Goal: Task Accomplishment & Management: Manage account settings

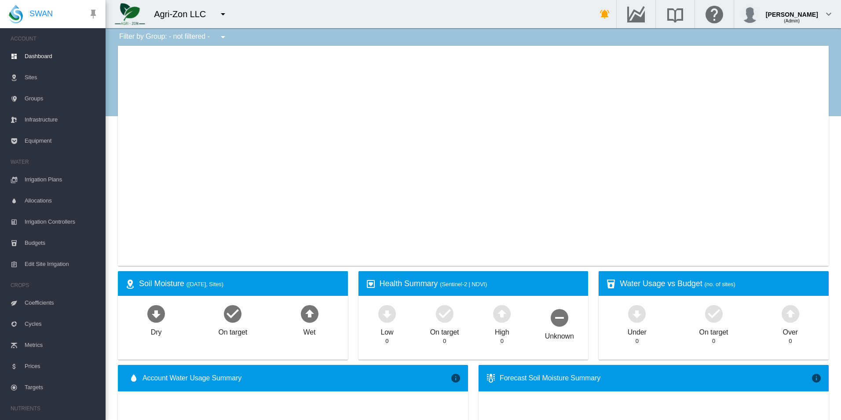
type input "**********"
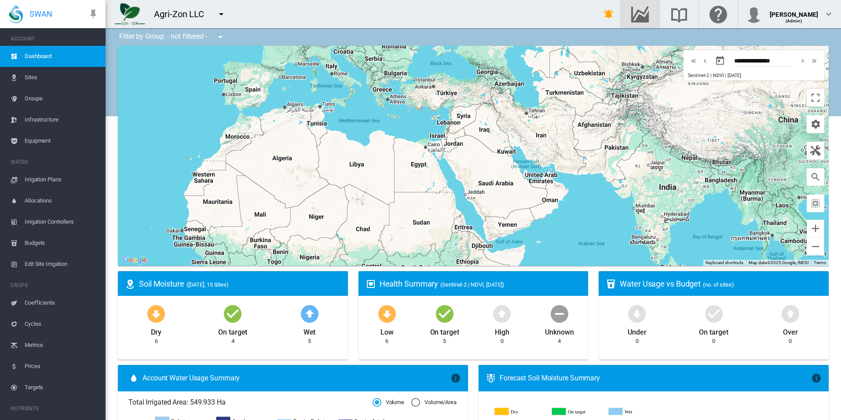
click at [651, 19] on md-icon "Go to the Data Hub" at bounding box center [640, 14] width 21 height 11
click at [651, 17] on md-icon "Go to the Data Hub" at bounding box center [640, 14] width 21 height 11
click at [229, 6] on button "button" at bounding box center [222, 14] width 18 height 18
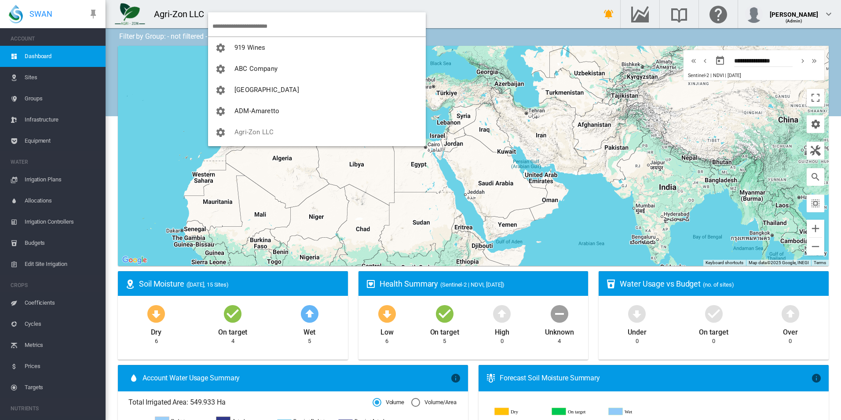
click at [229, 22] on input "search" at bounding box center [319, 26] width 213 height 21
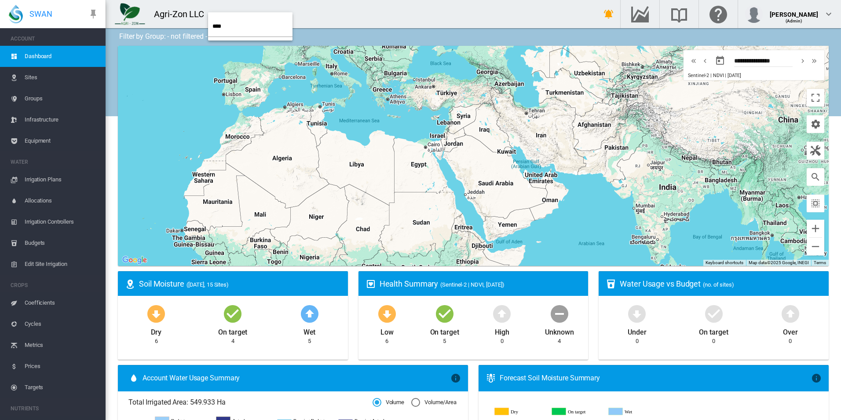
drag, startPoint x: 232, startPoint y: 25, endPoint x: 48, endPoint y: -1, distance: 185.8
click at [48, 0] on html "SWAN ACCOUNT Dashboard Sites Groups Infrastructure Equipment WATER" at bounding box center [420, 210] width 841 height 420
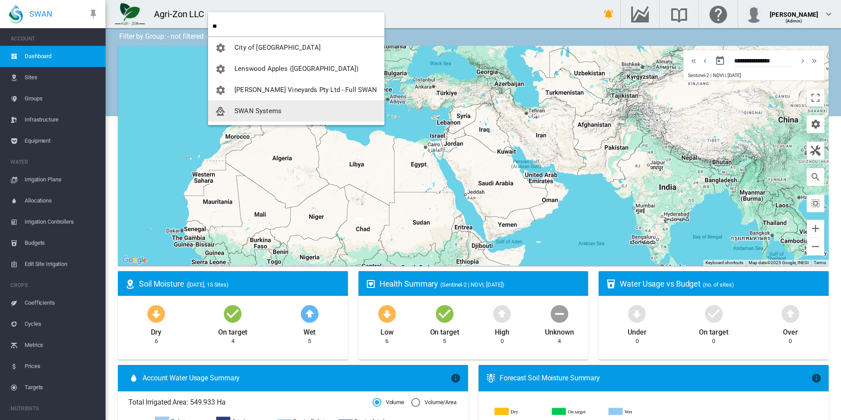
type input "**"
click at [272, 112] on span "SWAN Systems" at bounding box center [258, 111] width 47 height 8
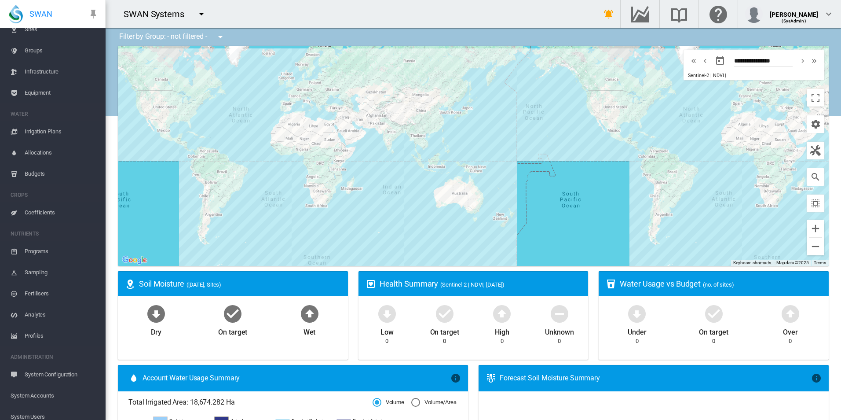
scroll to position [119, 0]
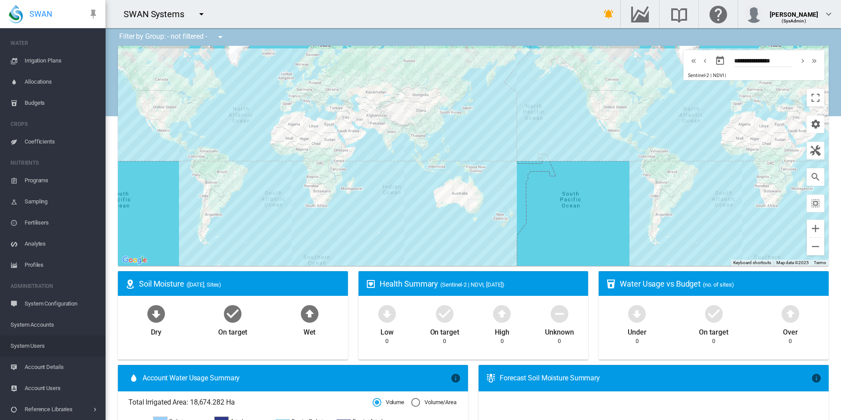
click at [62, 343] on span "System Users" at bounding box center [55, 345] width 88 height 21
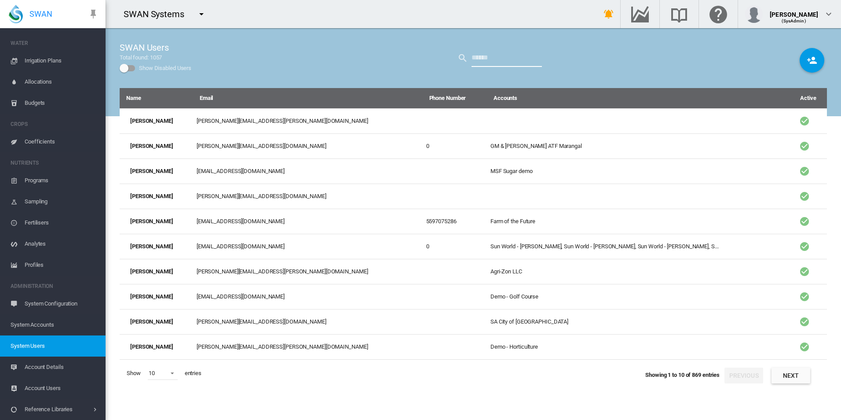
click at [494, 59] on input "text" at bounding box center [507, 58] width 70 height 18
type input "******"
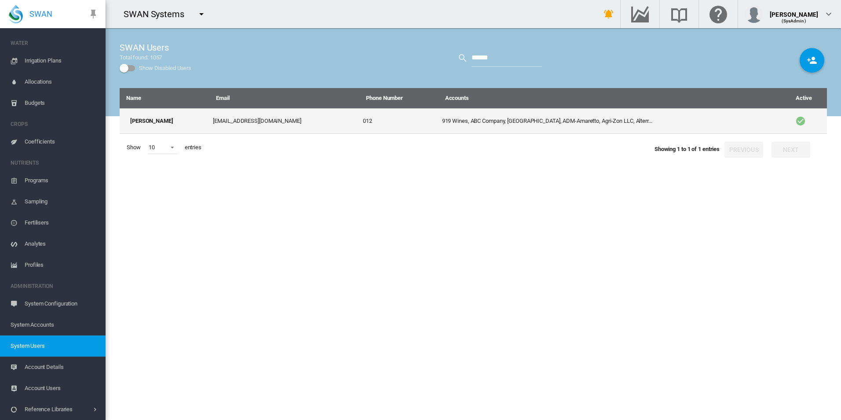
click at [235, 122] on td "davidt@swansystems.com.au" at bounding box center [284, 121] width 150 height 26
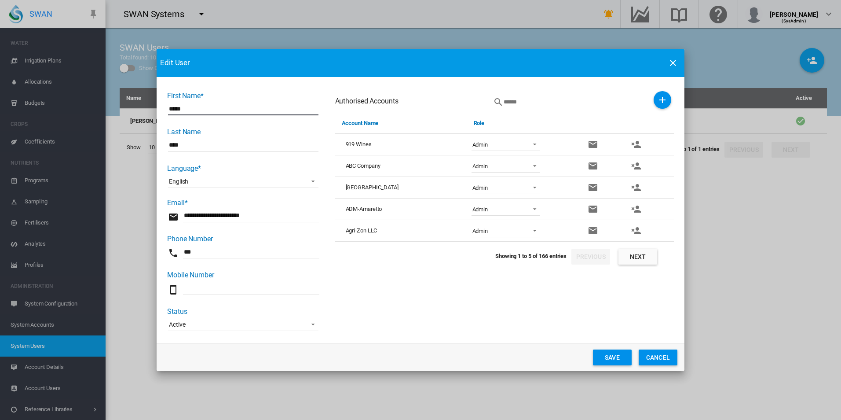
click at [651, 98] on div "First Name* ..." at bounding box center [572, 102] width 158 height 22
click at [659, 97] on md-icon "icon-plus" at bounding box center [662, 100] width 11 height 11
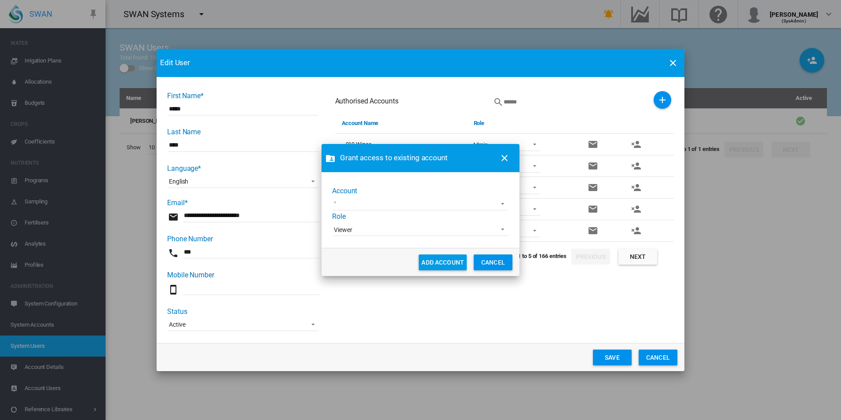
click at [505, 201] on md-select "1 site account Acre Orchards Adelaide Cemeteries Adelaide Demo AgLogic Burlingt…" at bounding box center [420, 203] width 175 height 13
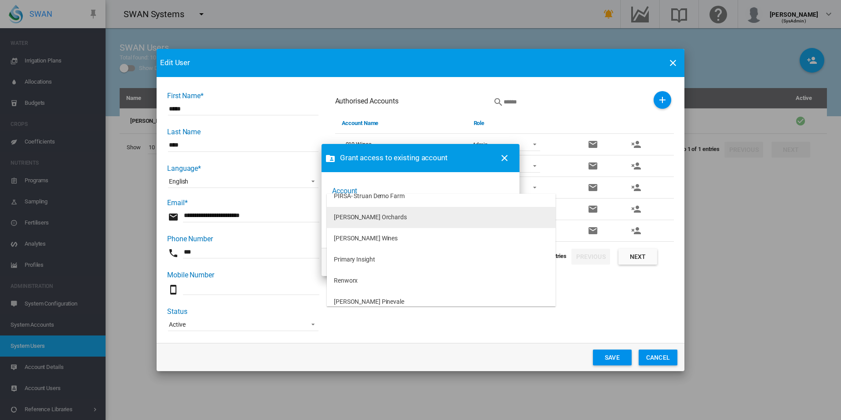
scroll to position [1872, 0]
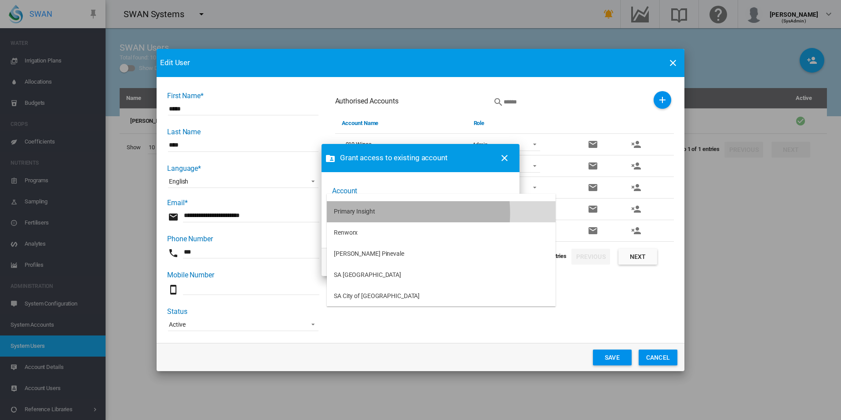
click at [386, 213] on md-option "Primary Insight" at bounding box center [441, 211] width 229 height 21
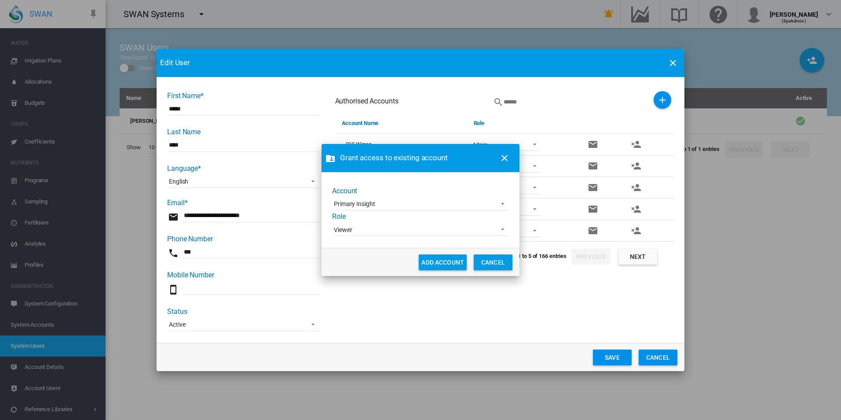
click at [389, 228] on span "Viewer" at bounding box center [413, 230] width 159 height 9
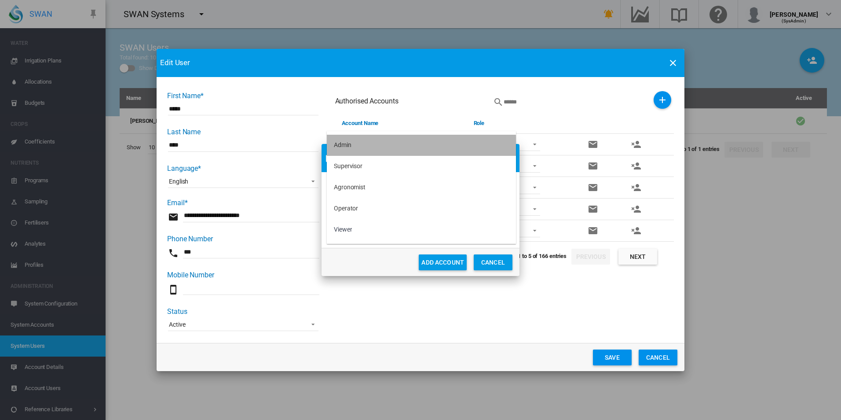
click at [380, 147] on md-option "Admin" at bounding box center [421, 145] width 189 height 21
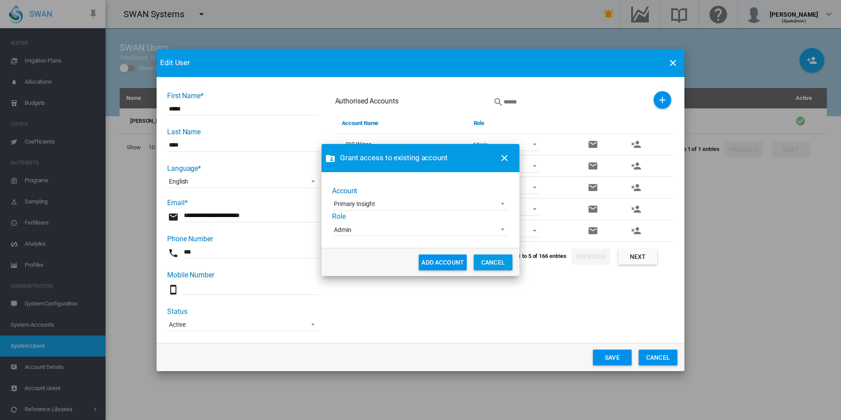
click at [431, 258] on button "ADD ACCOUNT" at bounding box center [443, 262] width 48 height 16
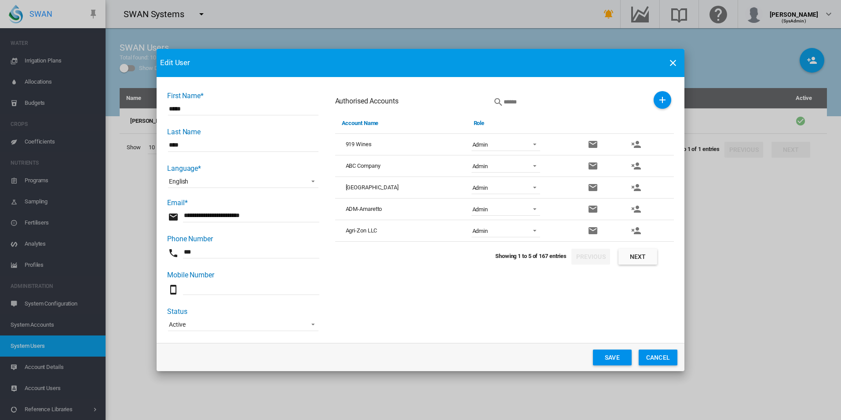
click at [616, 359] on button "Save" at bounding box center [612, 357] width 39 height 16
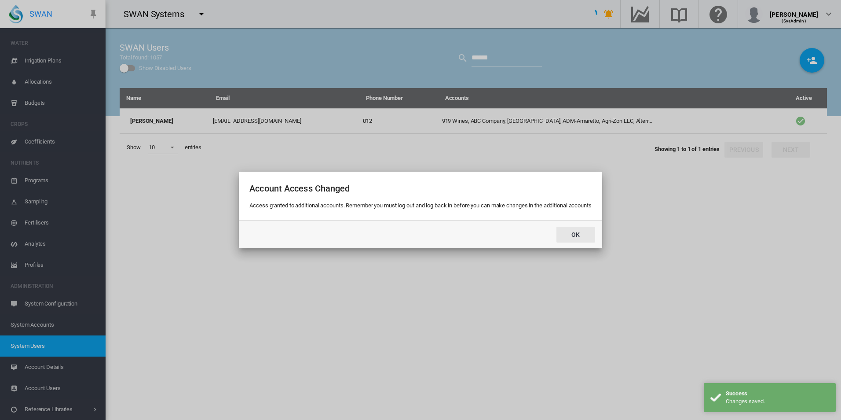
click at [569, 230] on button "Ok" at bounding box center [576, 235] width 39 height 16
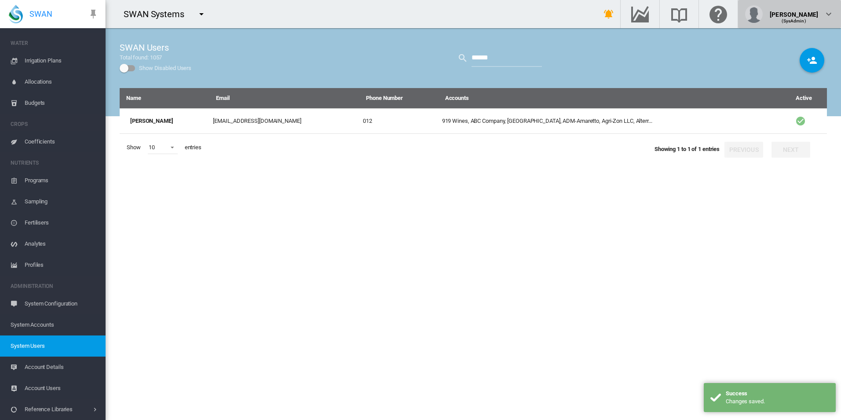
click at [782, 11] on div "David Tang (SysAdmin)" at bounding box center [789, 14] width 89 height 18
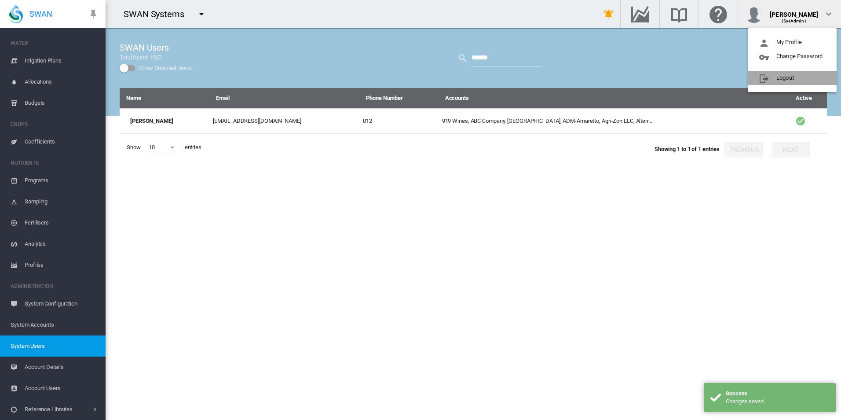
click at [776, 76] on button "Logout" at bounding box center [793, 78] width 88 height 14
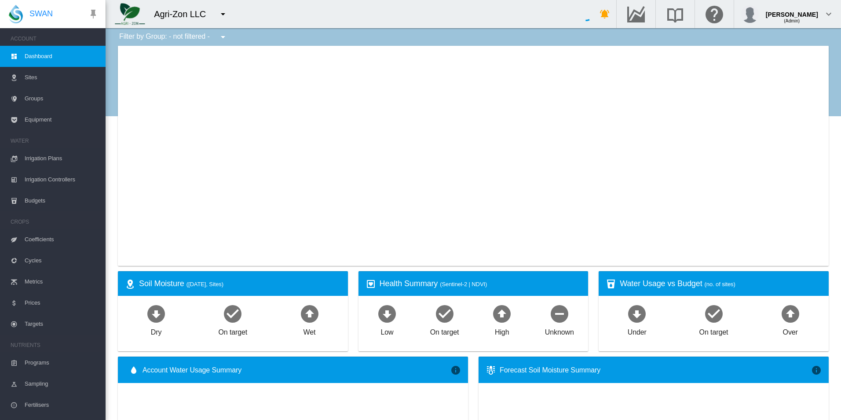
type input "**********"
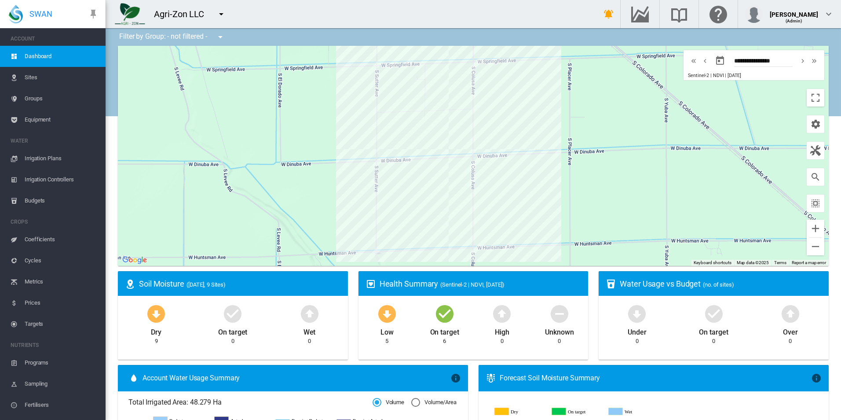
click at [216, 12] on md-icon "icon-menu-down" at bounding box center [221, 14] width 11 height 11
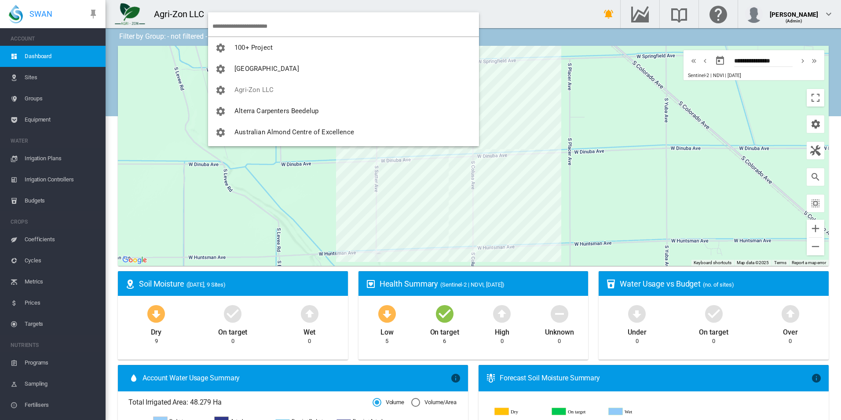
click at [222, 23] on input "search" at bounding box center [346, 26] width 267 height 21
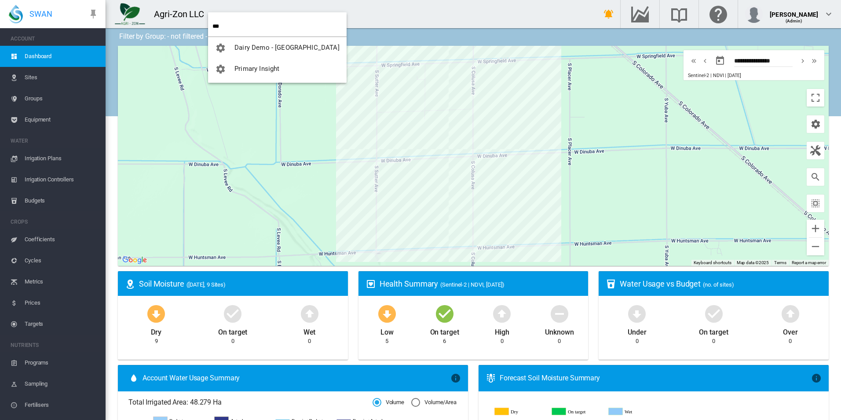
type input "***"
click at [272, 73] on button "Primary Insight" at bounding box center [277, 68] width 139 height 21
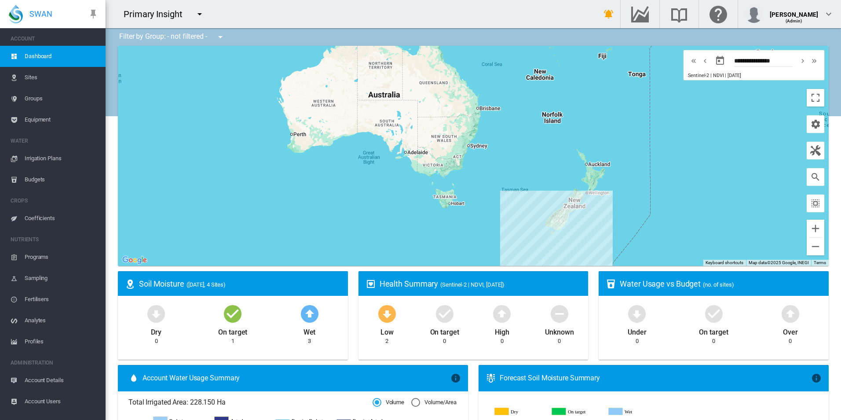
click at [65, 117] on span "Equipment" at bounding box center [62, 119] width 74 height 21
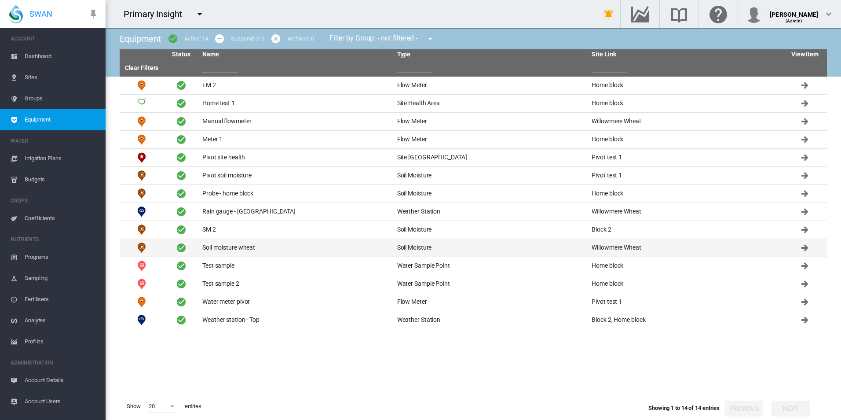
click at [281, 250] on td "Soil moisture wheat" at bounding box center [296, 248] width 195 height 18
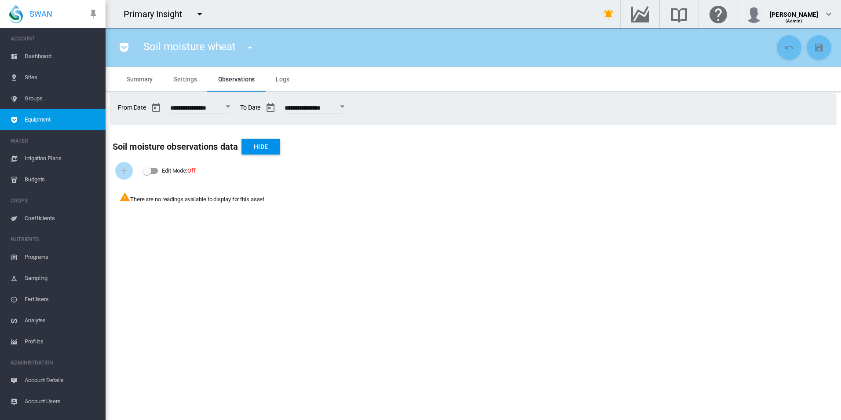
click at [126, 42] on md-icon "icon-pocket" at bounding box center [124, 47] width 11 height 11
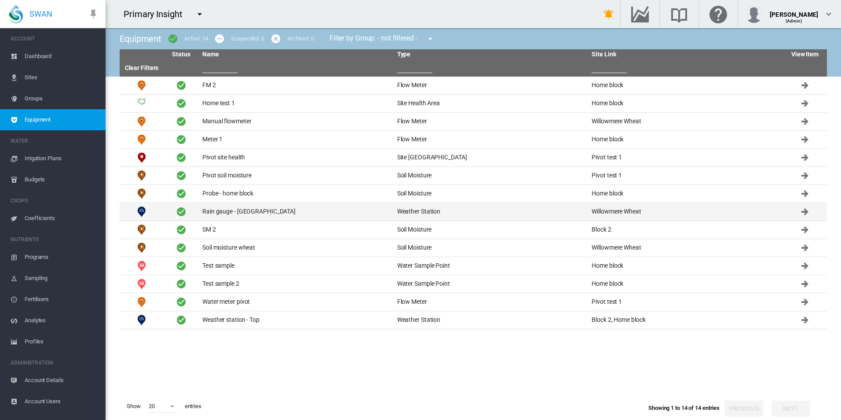
click at [295, 209] on td "Rain gauge - [GEOGRAPHIC_DATA]" at bounding box center [296, 212] width 195 height 18
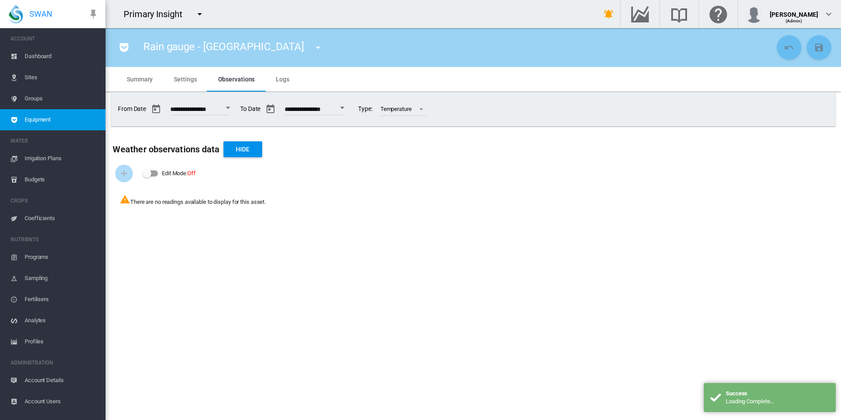
click at [203, 83] on md-tab-item "Settings" at bounding box center [185, 79] width 44 height 25
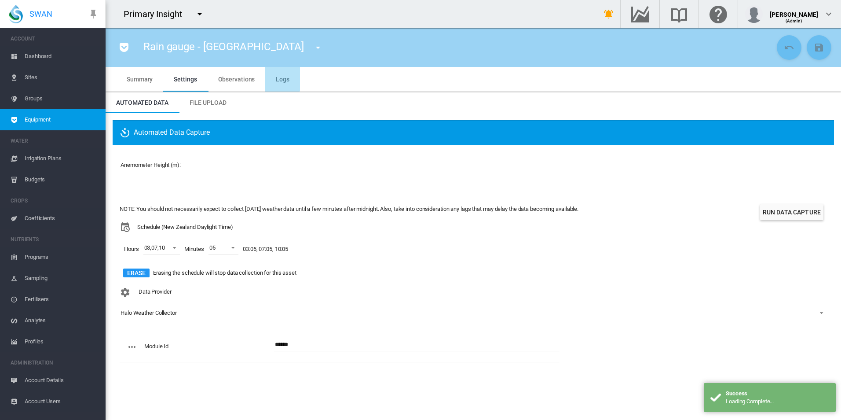
click at [277, 77] on span "Logs" at bounding box center [283, 79] width 14 height 7
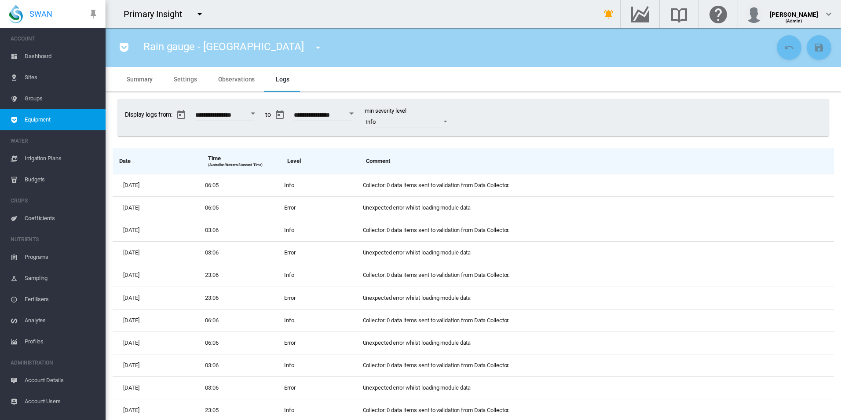
click at [127, 50] on md-icon "icon-pocket" at bounding box center [124, 47] width 11 height 11
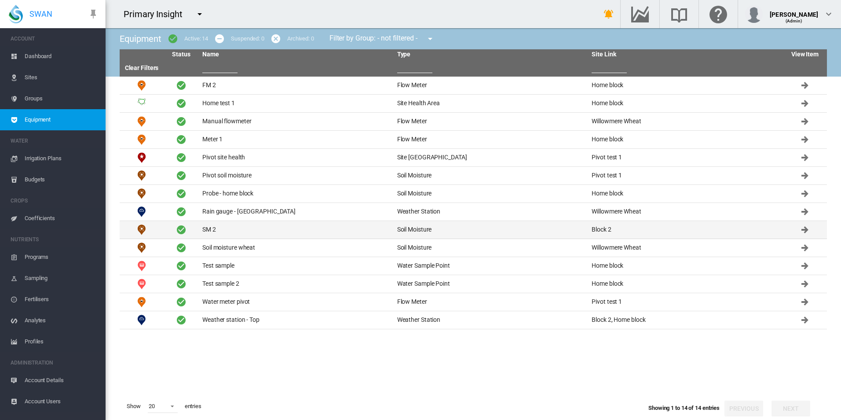
click at [283, 224] on td "SM 2" at bounding box center [296, 230] width 195 height 18
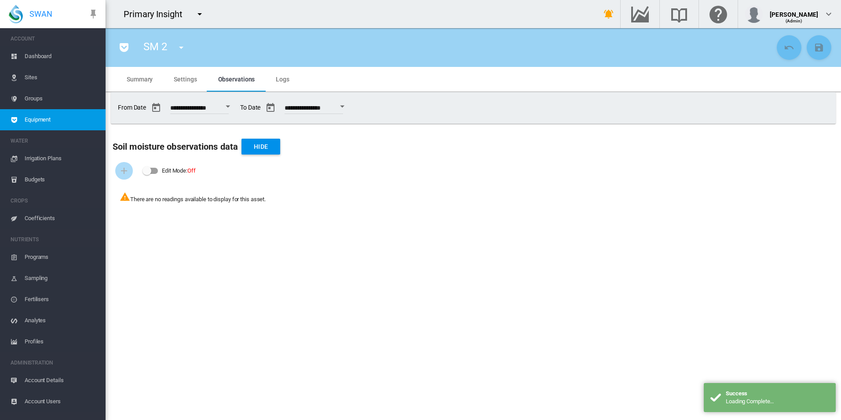
click at [183, 86] on md-tab-item "Settings" at bounding box center [185, 79] width 44 height 25
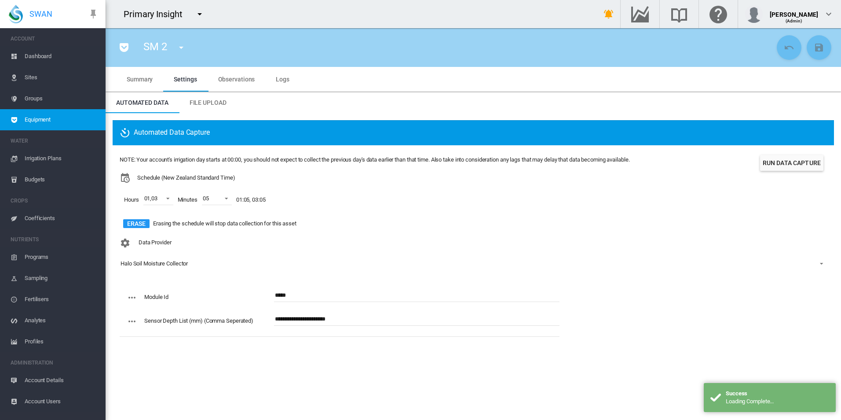
click at [287, 73] on md-tab-item "Logs" at bounding box center [282, 79] width 35 height 25
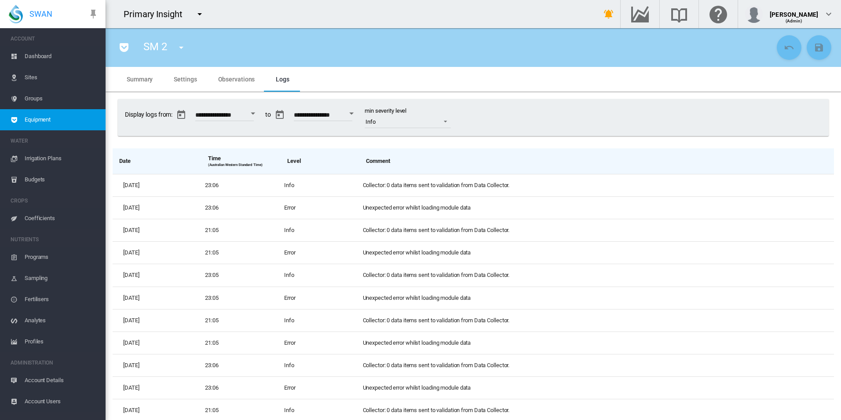
click at [185, 46] on md-icon "icon-menu-down" at bounding box center [181, 47] width 11 height 11
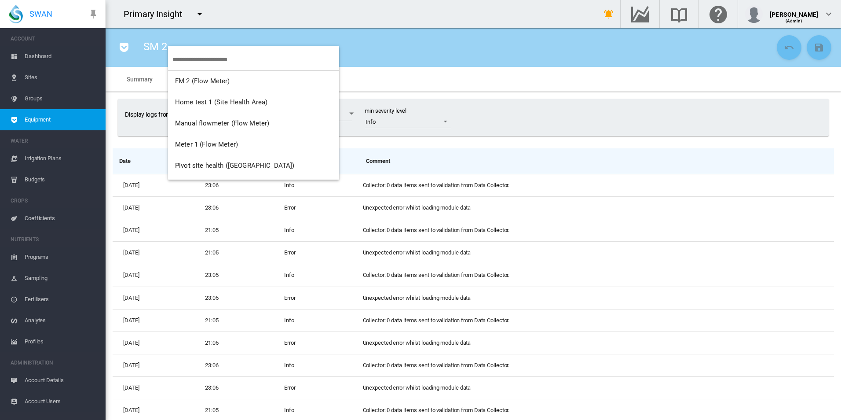
click at [200, 17] on md-backdrop at bounding box center [420, 210] width 841 height 420
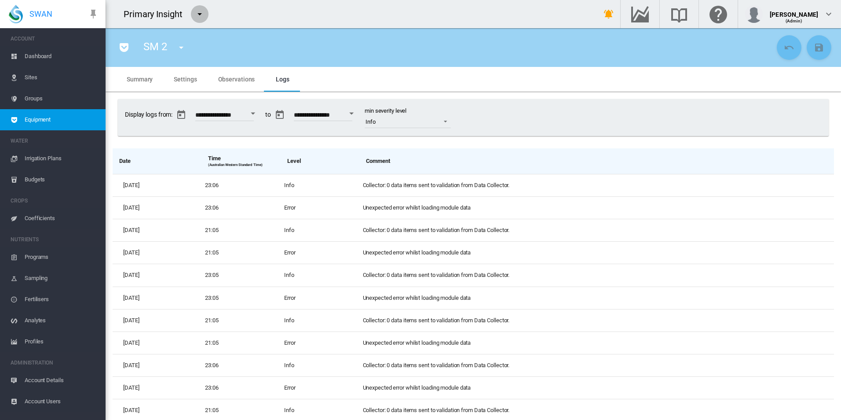
click at [201, 16] on md-icon "icon-menu-down" at bounding box center [200, 14] width 11 height 11
type input "***"
click at [428, 46] on md-backdrop at bounding box center [420, 210] width 841 height 420
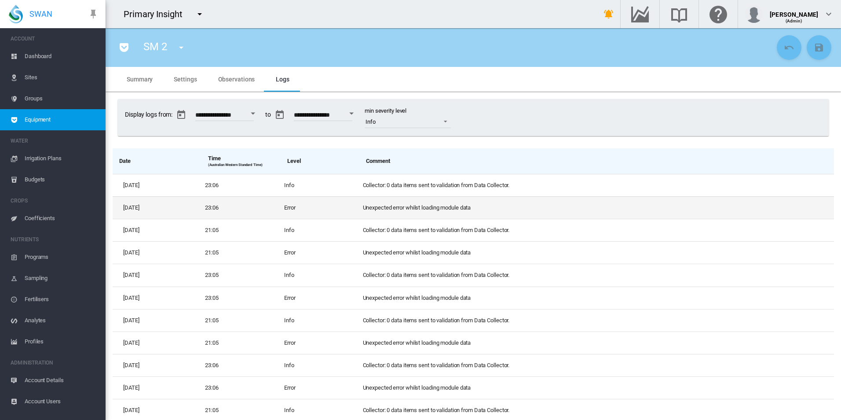
click at [420, 208] on td "Unexpected error whilst loading module data" at bounding box center [597, 207] width 475 height 22
drag, startPoint x: 412, startPoint y: 208, endPoint x: 538, endPoint y: 206, distance: 125.4
click at [538, 206] on td "Unexpected error whilst loading module data" at bounding box center [597, 207] width 475 height 22
copy td "Unexpected error whilst loading module data"
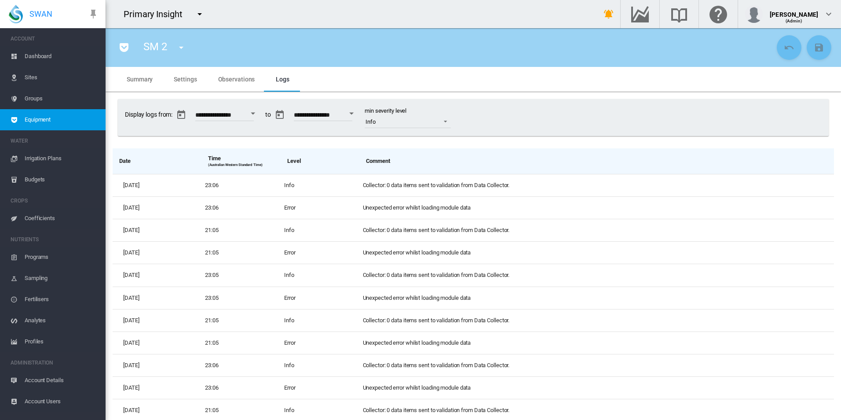
click at [231, 72] on md-tab-item "Observations" at bounding box center [237, 79] width 58 height 25
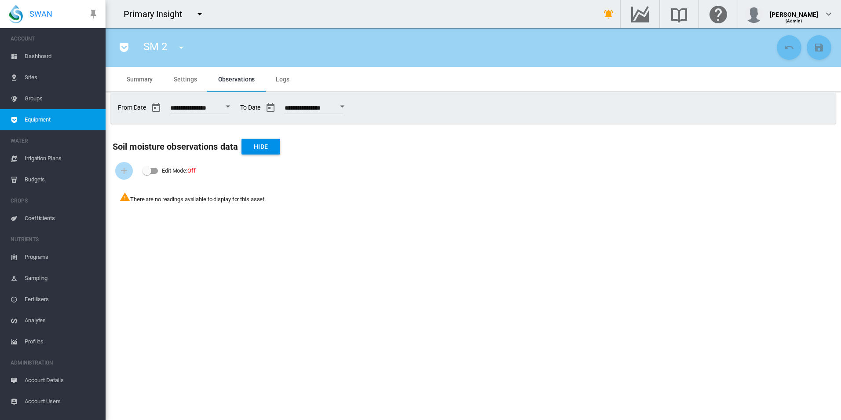
click at [234, 106] on button "Open calendar" at bounding box center [228, 107] width 16 height 16
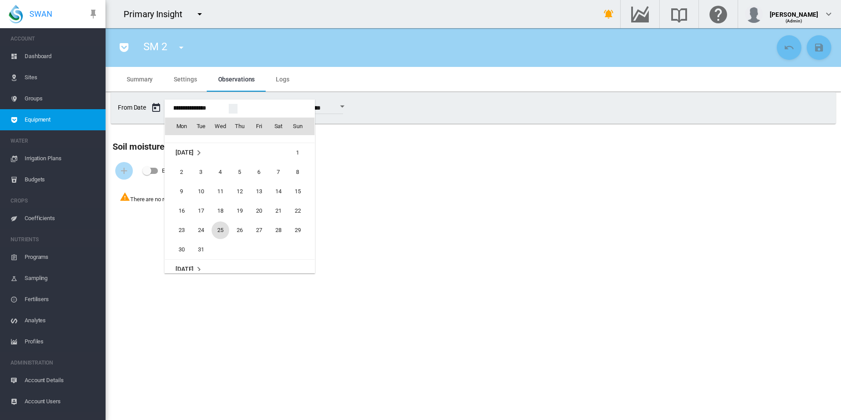
scroll to position [20753, 0]
click at [253, 148] on span "1" at bounding box center [259, 150] width 18 height 18
type input "**********"
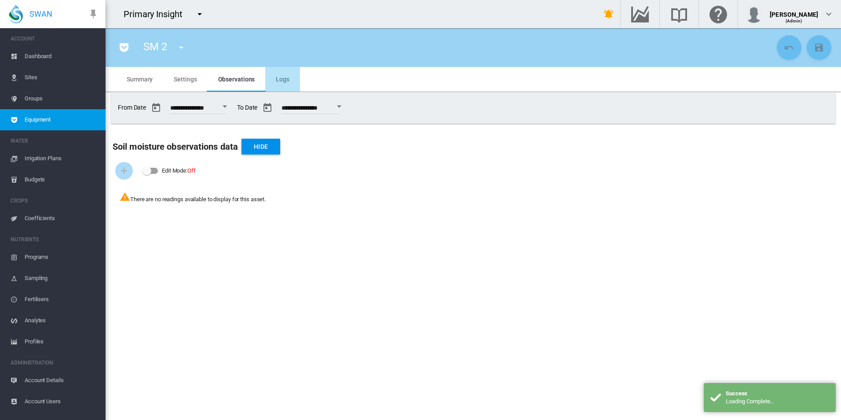
click at [277, 78] on span "Logs" at bounding box center [283, 79] width 14 height 7
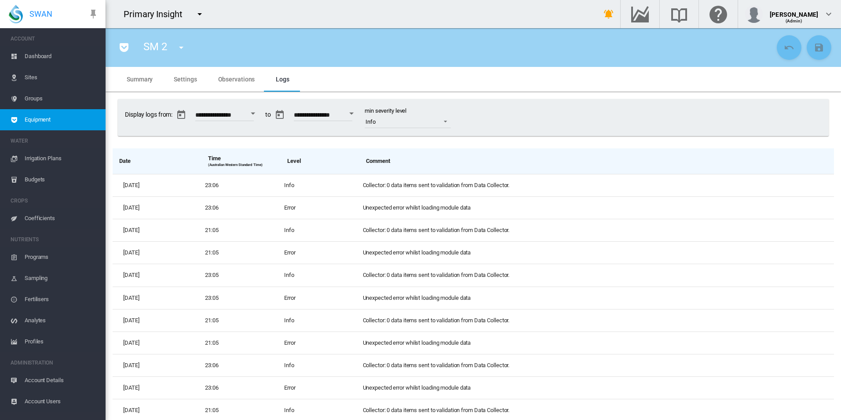
click at [71, 59] on span "Dashboard" at bounding box center [62, 56] width 74 height 21
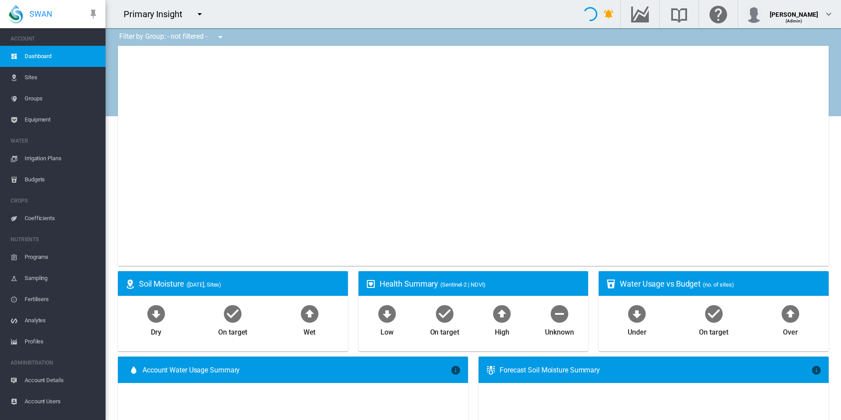
type input "**********"
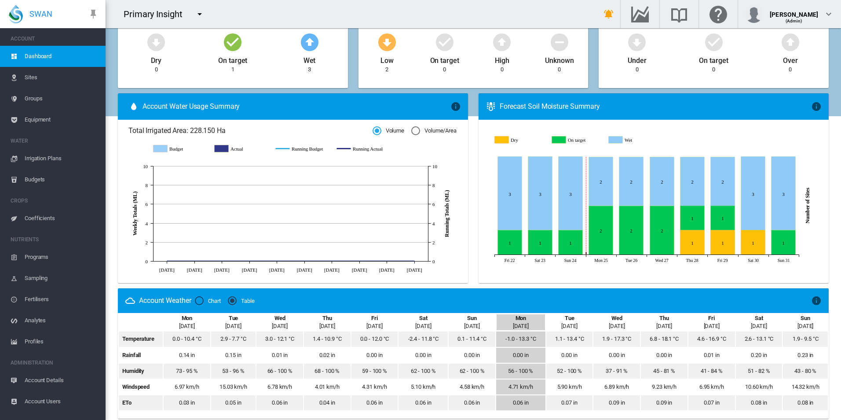
scroll to position [440, 0]
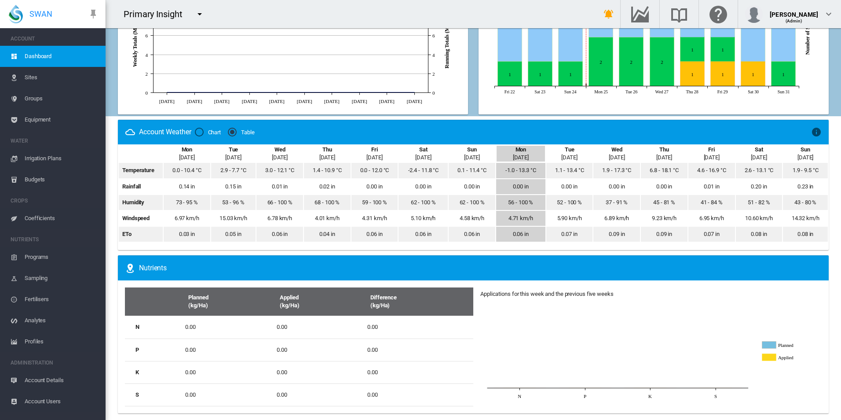
click at [61, 158] on span "Irrigation Plans" at bounding box center [62, 158] width 74 height 21
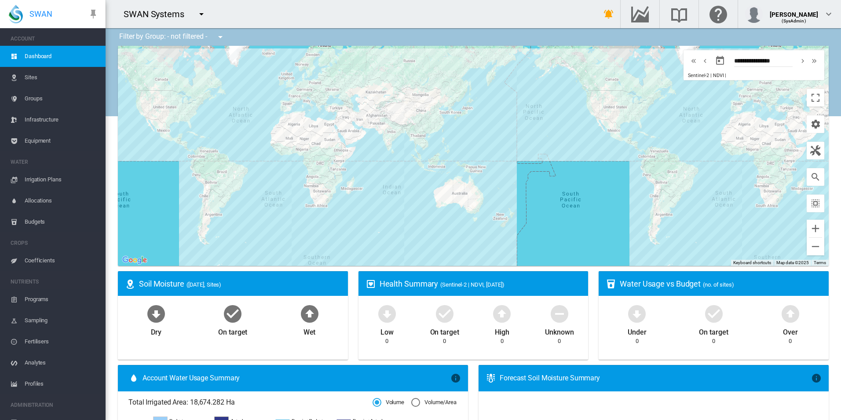
click at [205, 18] on md-icon "icon-menu-down" at bounding box center [201, 14] width 11 height 11
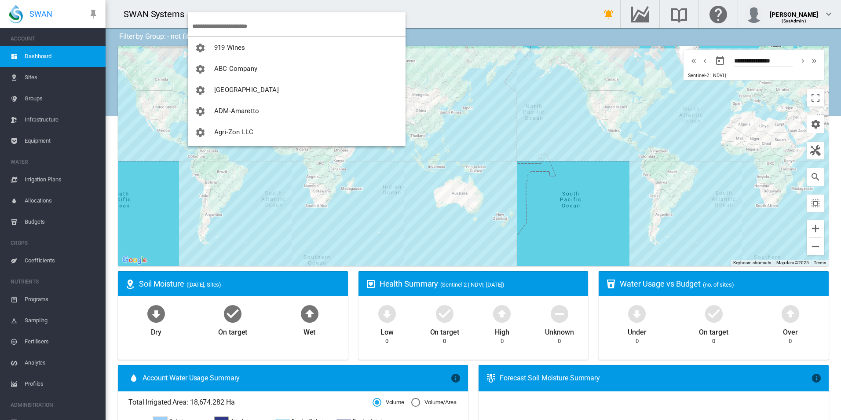
click at [266, 28] on input "search" at bounding box center [298, 26] width 213 height 21
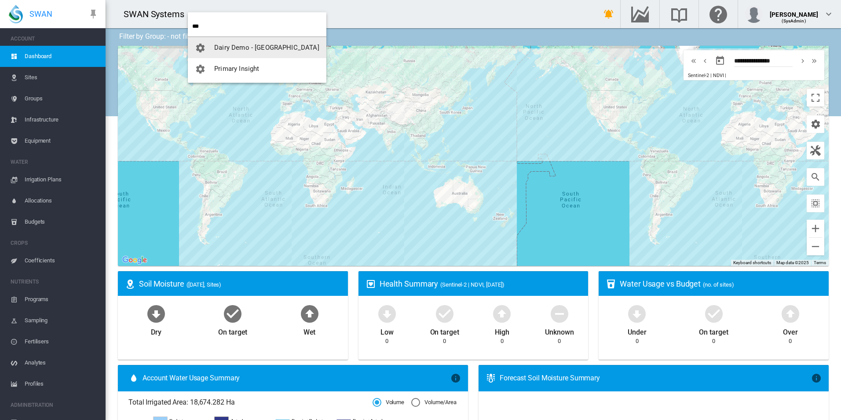
type input "***"
click at [263, 66] on button "Primary Insight" at bounding box center [257, 68] width 139 height 21
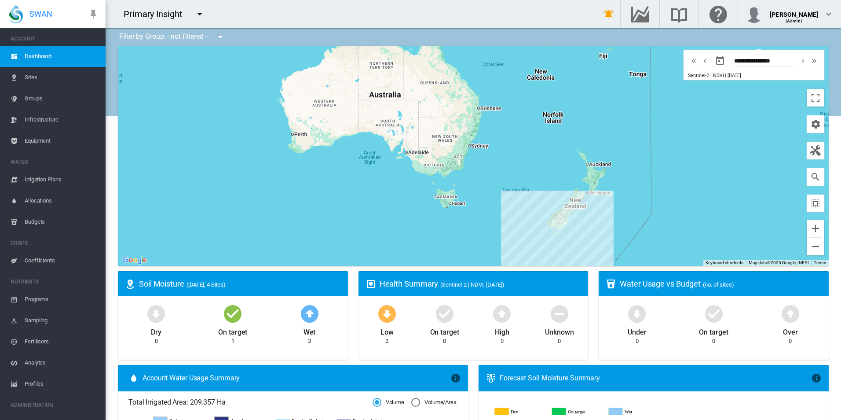
click at [34, 143] on span "Equipment" at bounding box center [62, 140] width 74 height 21
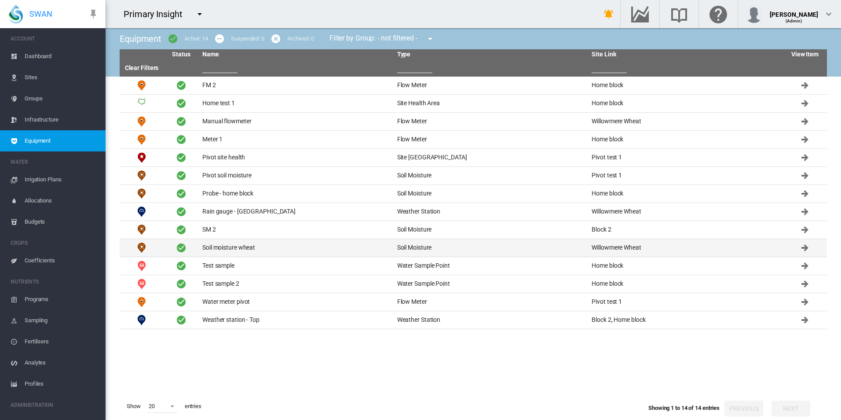
click at [266, 246] on td "Soil moisture wheat" at bounding box center [296, 248] width 195 height 18
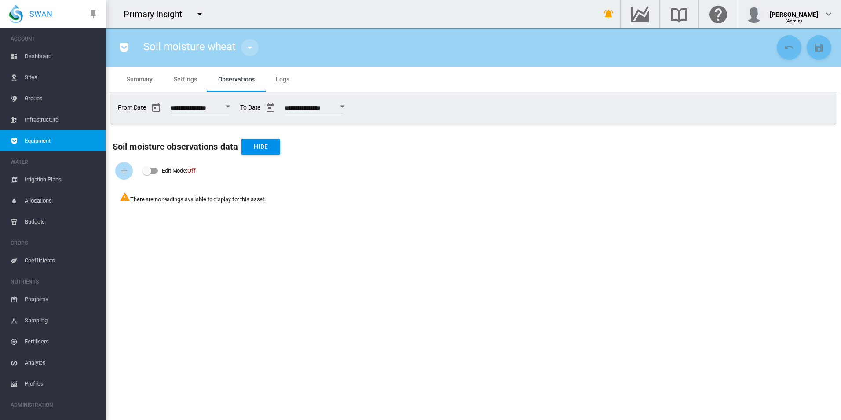
click at [250, 47] on md-icon "icon-menu-down" at bounding box center [250, 47] width 11 height 11
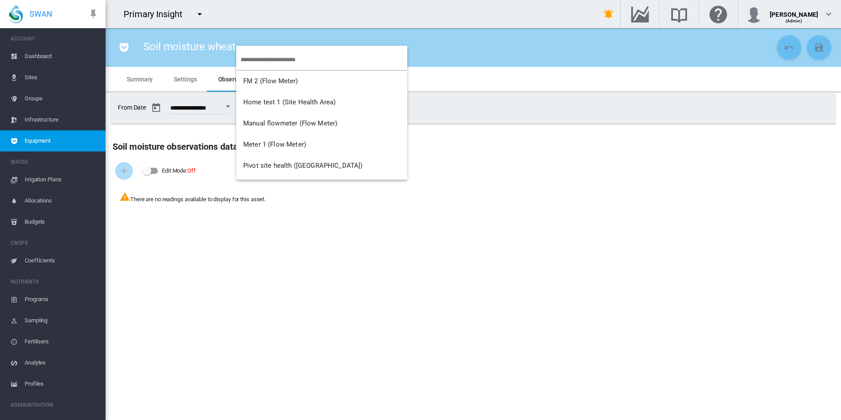
click at [199, 18] on md-backdrop at bounding box center [420, 210] width 841 height 420
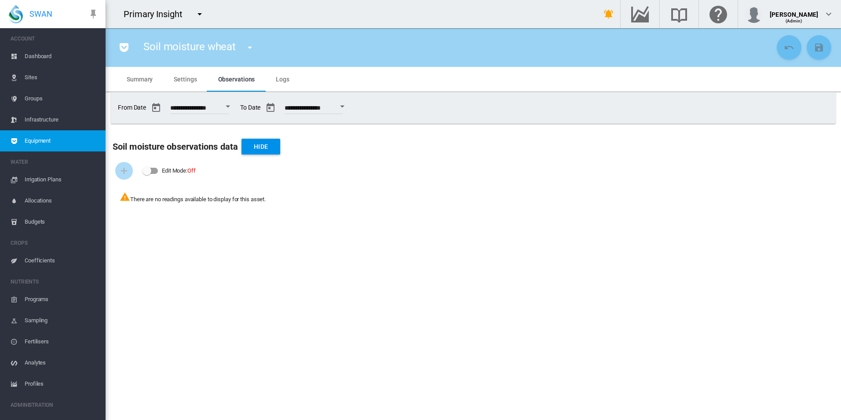
click at [203, 16] on md-icon "icon-menu-down" at bounding box center [200, 14] width 11 height 11
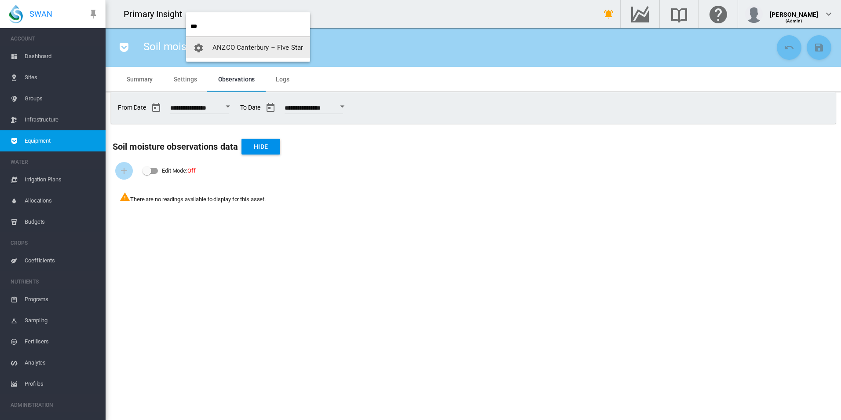
type input "***"
click at [239, 44] on span "ANZCO Canterbury – Five Star" at bounding box center [258, 48] width 91 height 8
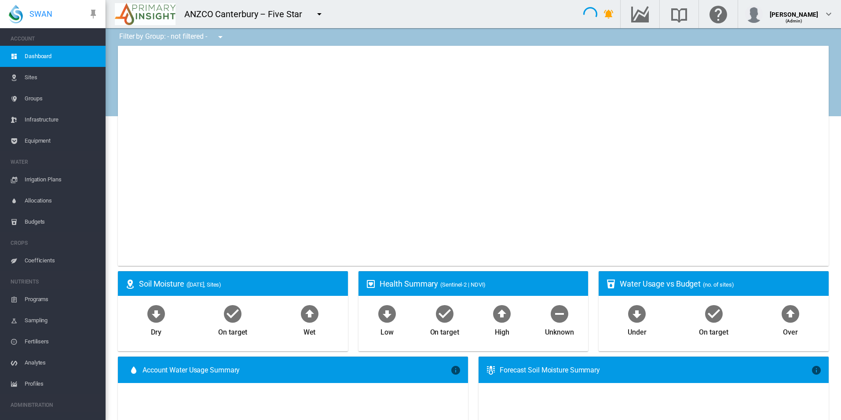
click at [46, 139] on span "Equipment" at bounding box center [62, 140] width 74 height 21
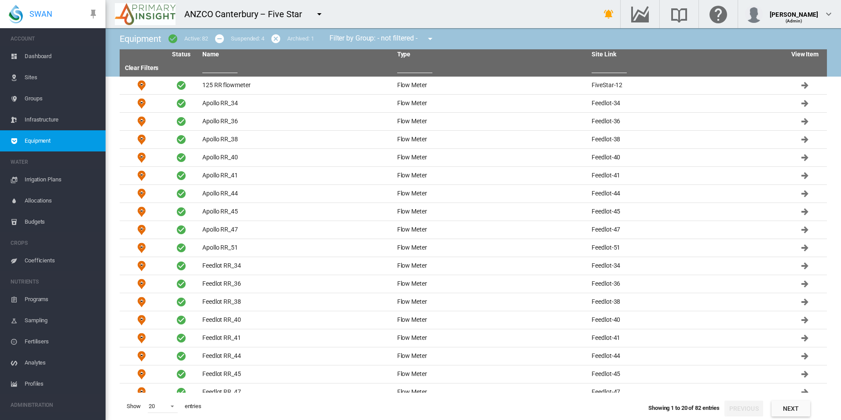
click at [65, 58] on span "Dashboard" at bounding box center [62, 56] width 74 height 21
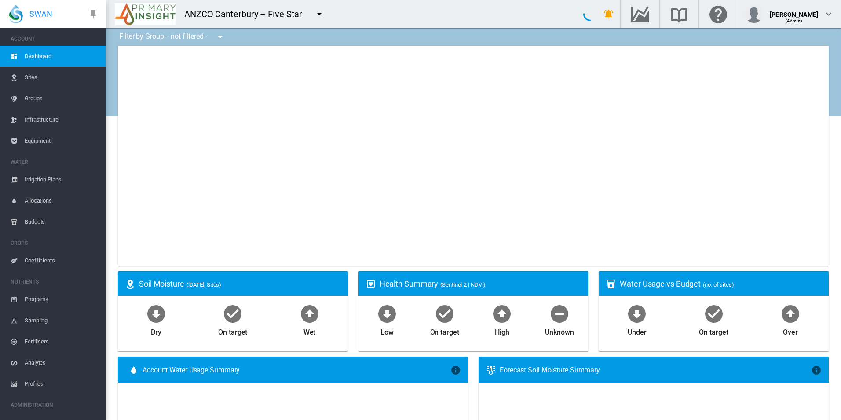
type input "**********"
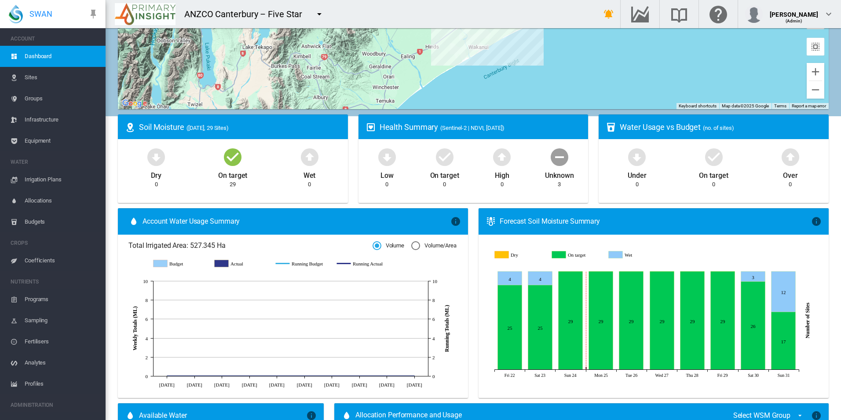
scroll to position [220, 0]
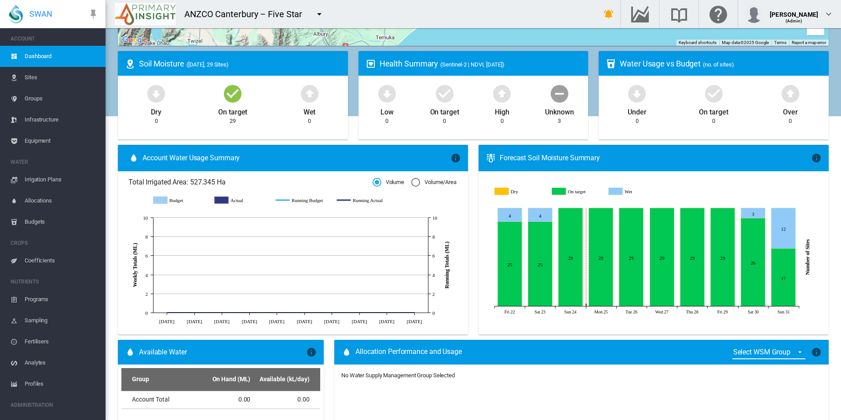
click at [49, 135] on span "Equipment" at bounding box center [62, 140] width 74 height 21
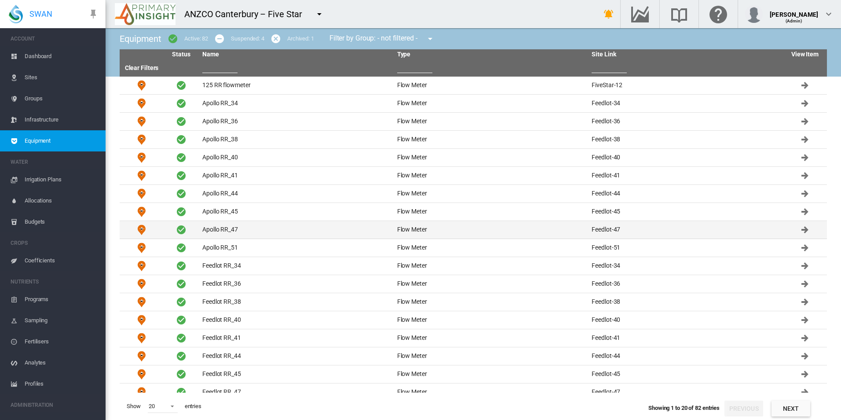
click at [273, 232] on td "Apollo RR_47" at bounding box center [296, 230] width 195 height 18
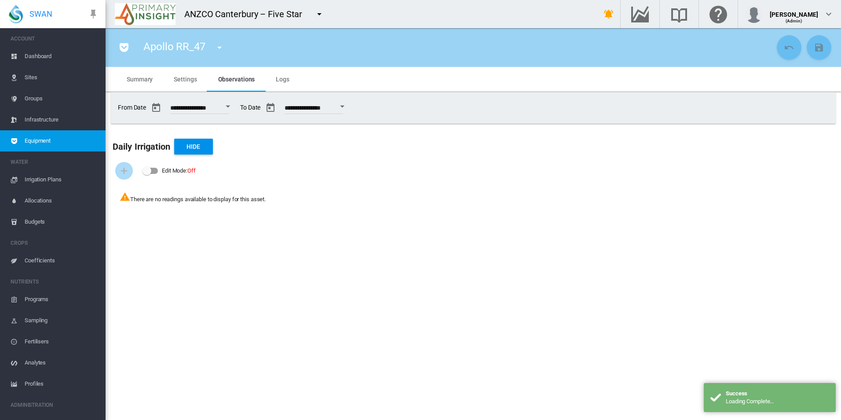
click at [191, 83] on md-tab-item "Settings" at bounding box center [185, 79] width 44 height 25
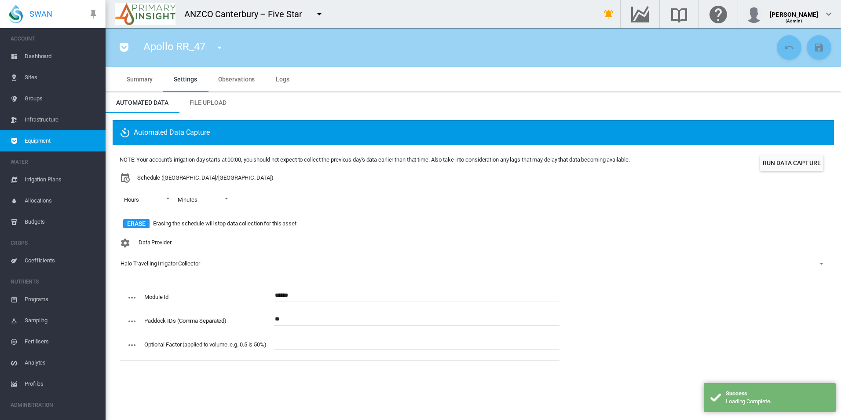
click at [320, 9] on md-icon "icon-menu-down" at bounding box center [319, 14] width 11 height 11
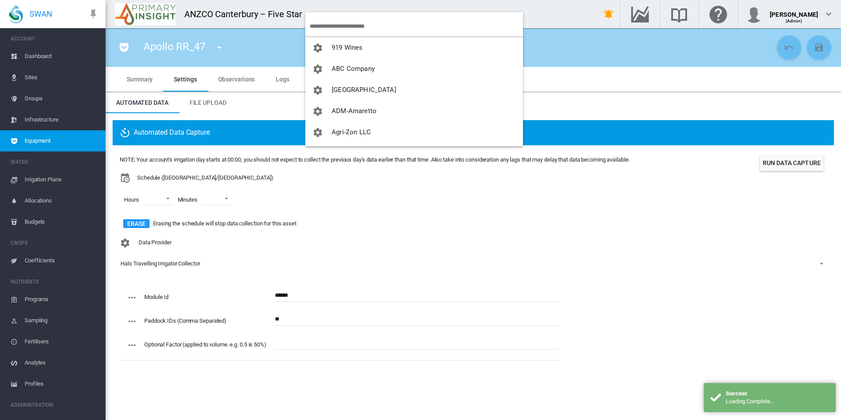
click at [333, 23] on input "search" at bounding box center [416, 26] width 213 height 21
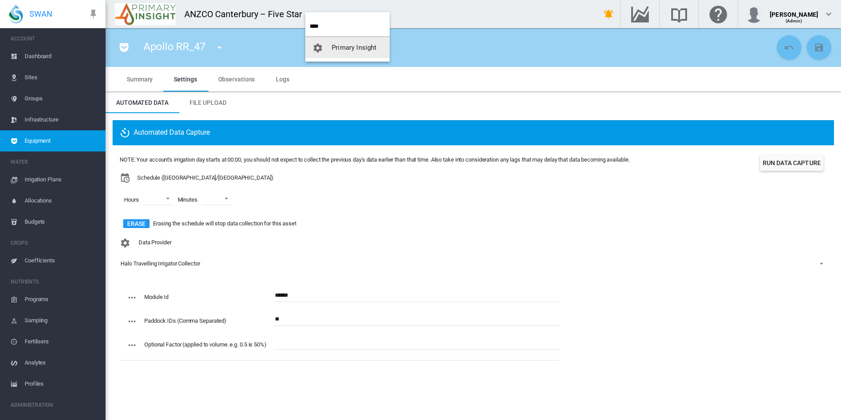
type input "****"
click at [335, 45] on span "Primary Insight" at bounding box center [354, 48] width 45 height 8
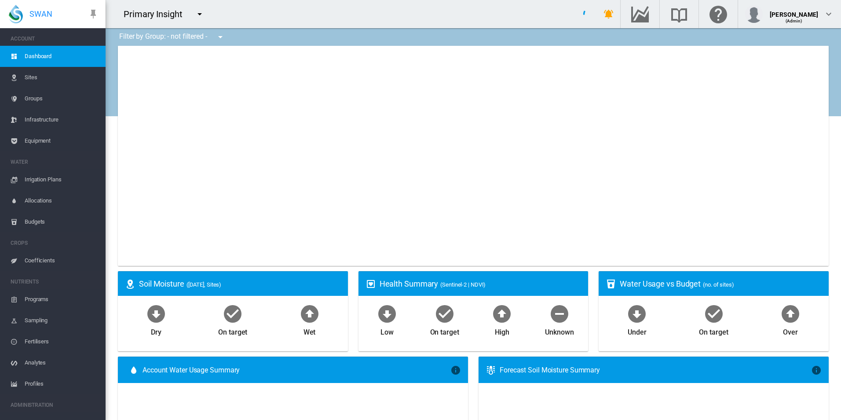
type input "**********"
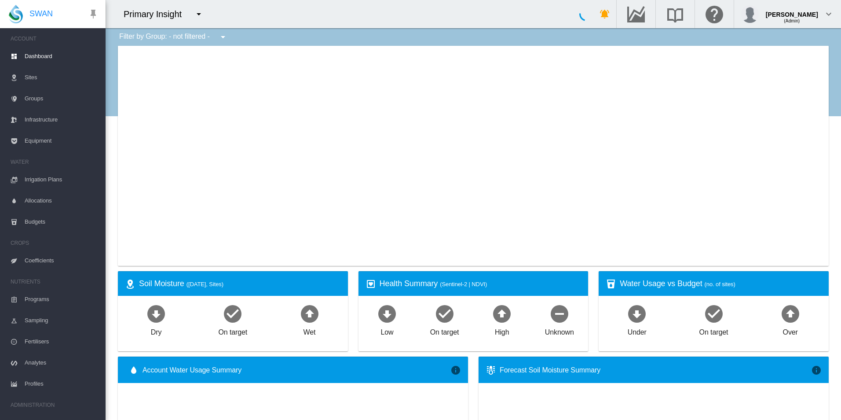
type input "**********"
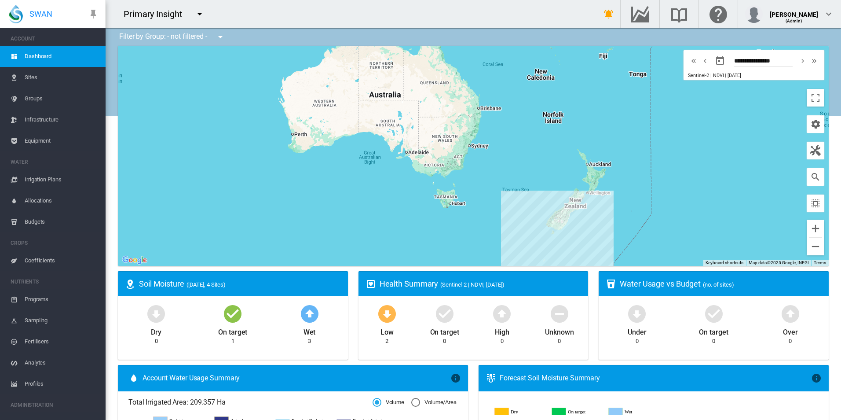
click at [437, 204] on div at bounding box center [473, 156] width 711 height 220
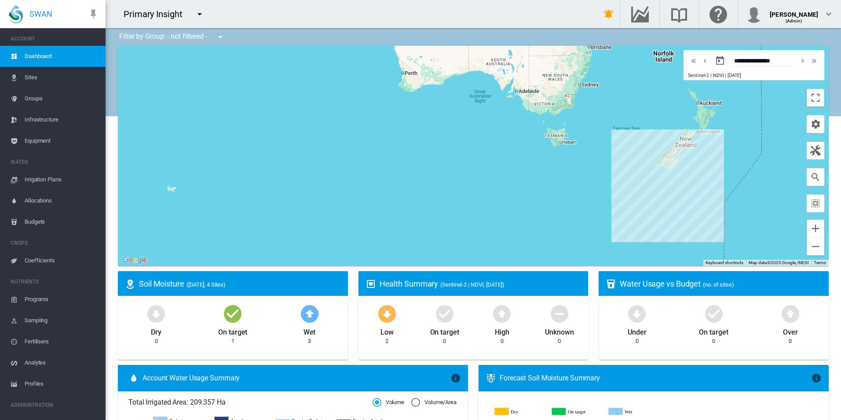
drag, startPoint x: 394, startPoint y: 204, endPoint x: 356, endPoint y: 218, distance: 40.5
click at [356, 219] on div at bounding box center [473, 156] width 711 height 220
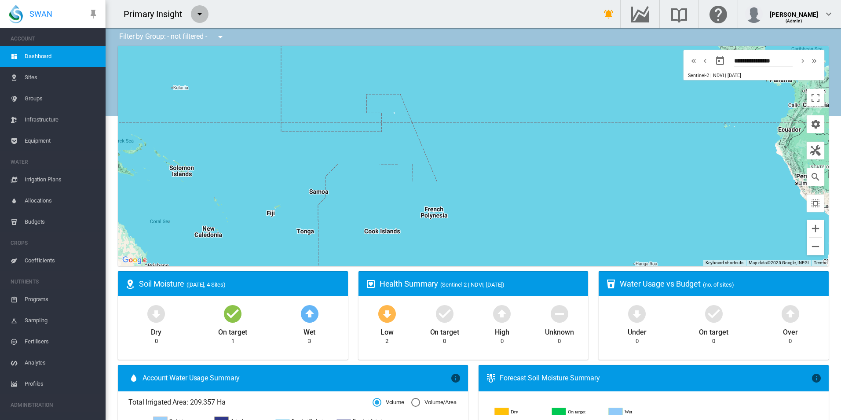
click at [200, 12] on md-icon "icon-menu-down" at bounding box center [200, 14] width 11 height 11
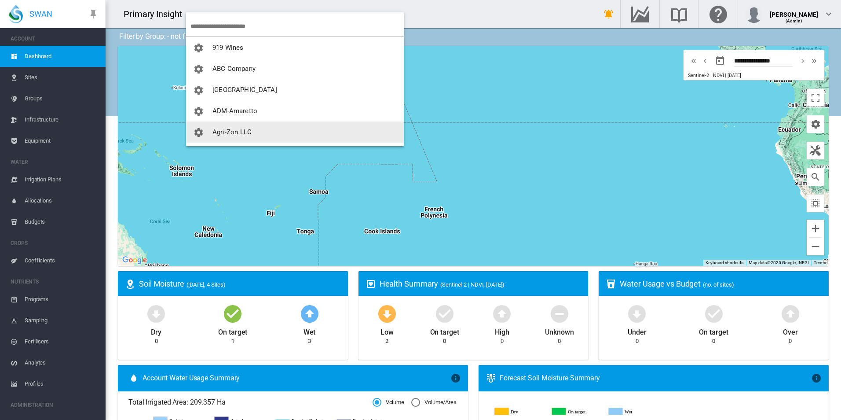
click at [244, 127] on button "Agri-Zon LLC" at bounding box center [295, 131] width 218 height 21
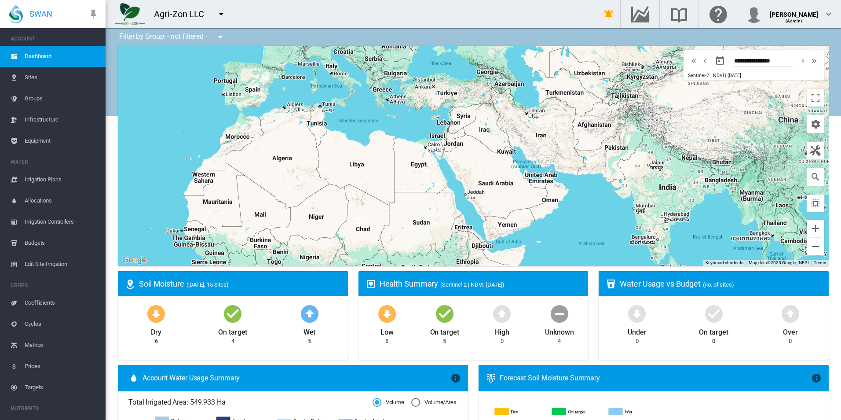
click at [353, 302] on ms-widget "Health Summary (Sentinel-2 | NDVI, 24 Aug 2025) Low 6 On target 5 High 0 Unknow…" at bounding box center [473, 318] width 241 height 94
click at [46, 142] on span "Equipment" at bounding box center [62, 140] width 74 height 21
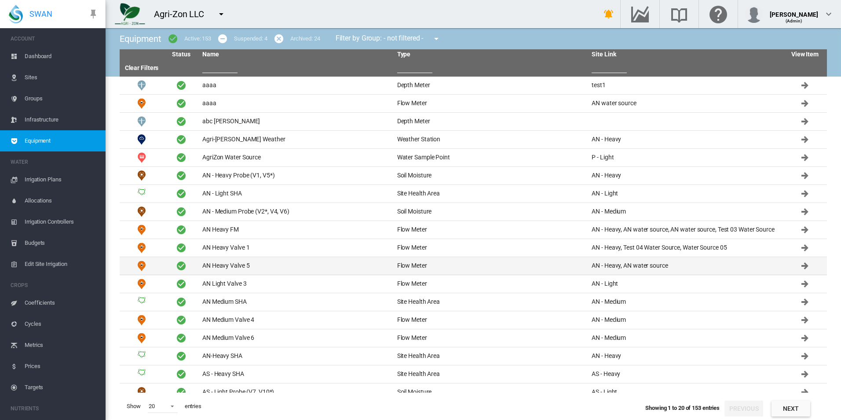
click at [303, 265] on td "AN Heavy Valve 5" at bounding box center [296, 266] width 195 height 18
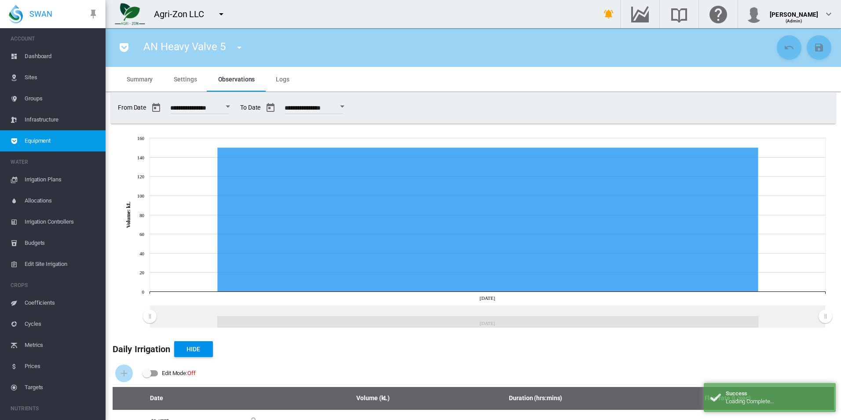
click at [271, 87] on md-tab-item "Logs" at bounding box center [282, 79] width 35 height 25
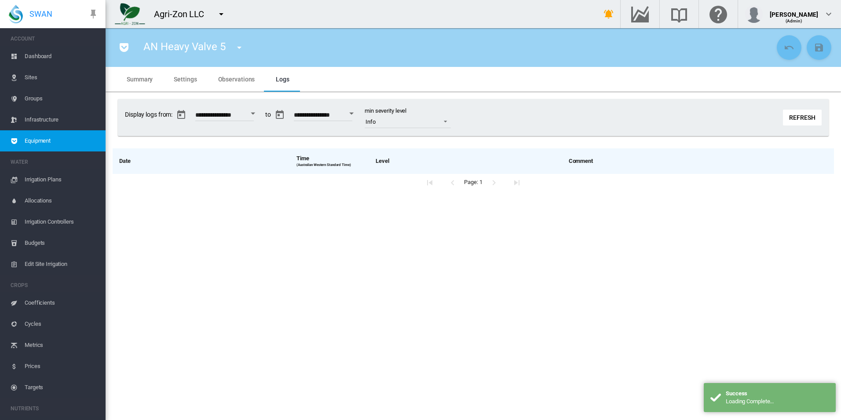
click at [809, 116] on button "Refresh" at bounding box center [802, 118] width 39 height 16
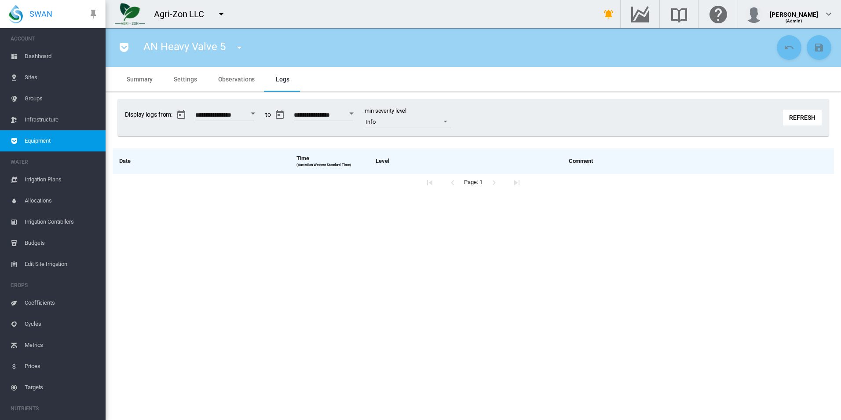
drag, startPoint x: 202, startPoint y: 87, endPoint x: 204, endPoint y: 76, distance: 10.8
click at [203, 77] on md-tab-item "Settings" at bounding box center [185, 79] width 44 height 25
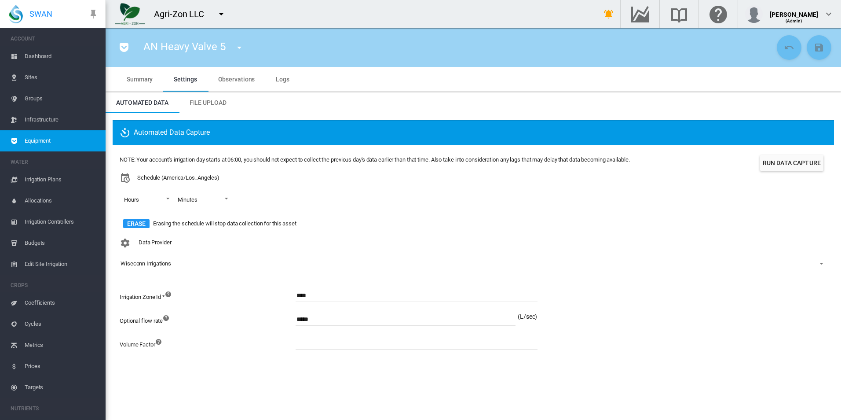
click at [151, 84] on md-tab-item "Summary" at bounding box center [139, 79] width 47 height 25
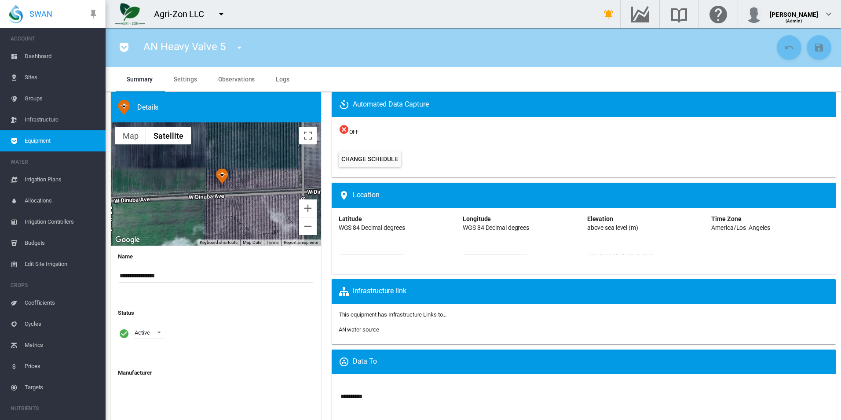
click at [64, 173] on span "Irrigation Plans" at bounding box center [62, 179] width 74 height 21
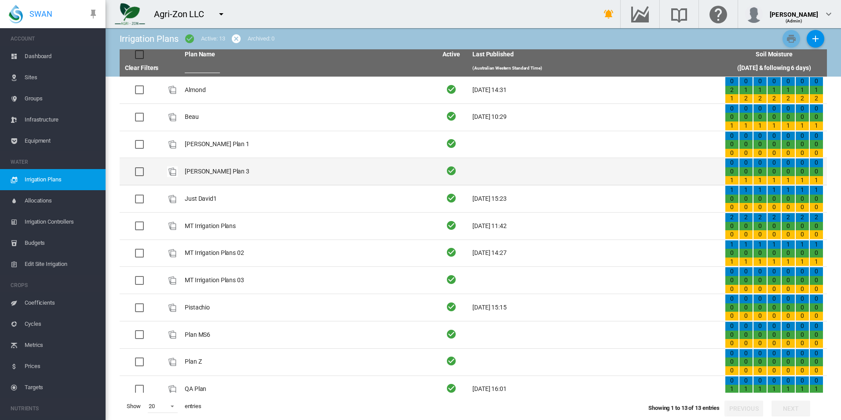
click at [304, 166] on td "David Plan 3" at bounding box center [307, 171] width 253 height 27
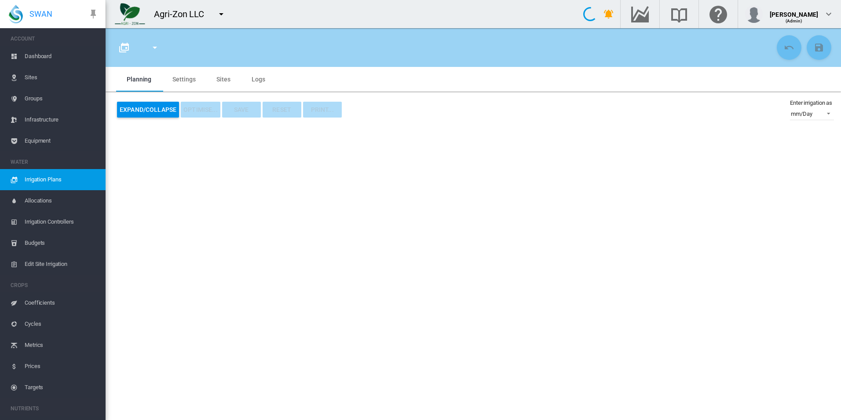
type input "**********"
type input "**"
type input "*******"
click at [330, 206] on section "David Plan 3 Almond Beau Plan Z" at bounding box center [474, 224] width 736 height 392
click at [47, 179] on span "Irrigation Plans" at bounding box center [62, 179] width 74 height 21
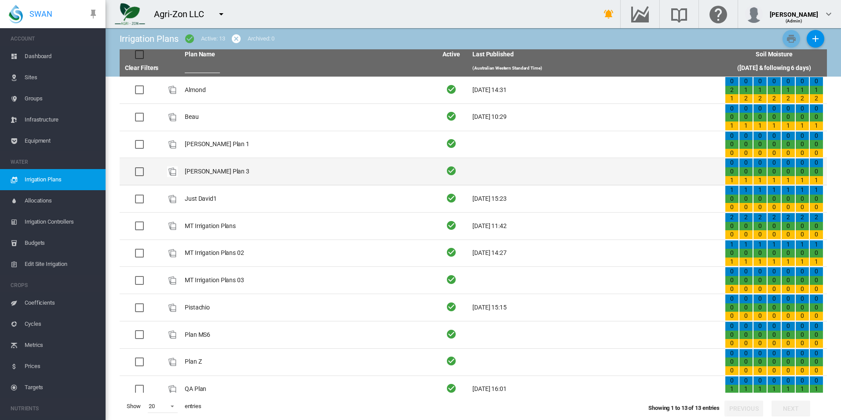
click at [295, 178] on td "David Plan 3" at bounding box center [307, 171] width 253 height 27
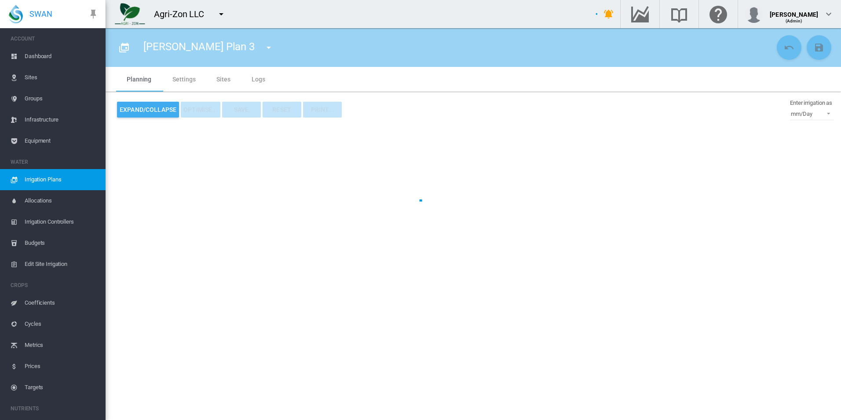
type input "**********"
type input "**"
type input "*******"
click at [64, 181] on span "Irrigation Plans" at bounding box center [62, 179] width 74 height 21
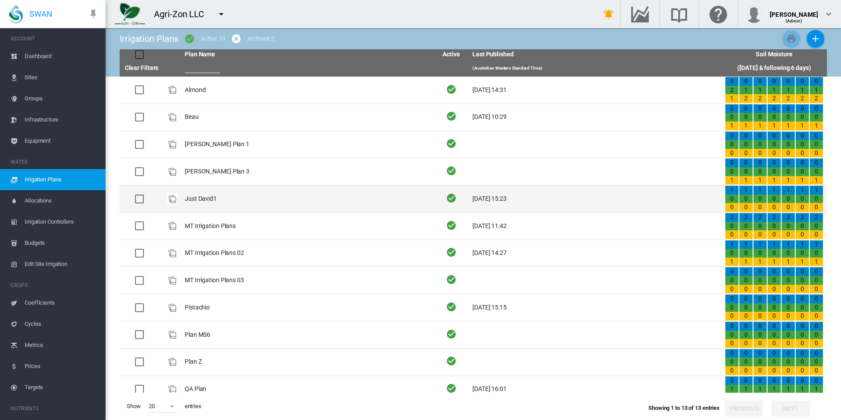
click at [272, 196] on td "Just David1" at bounding box center [307, 198] width 253 height 27
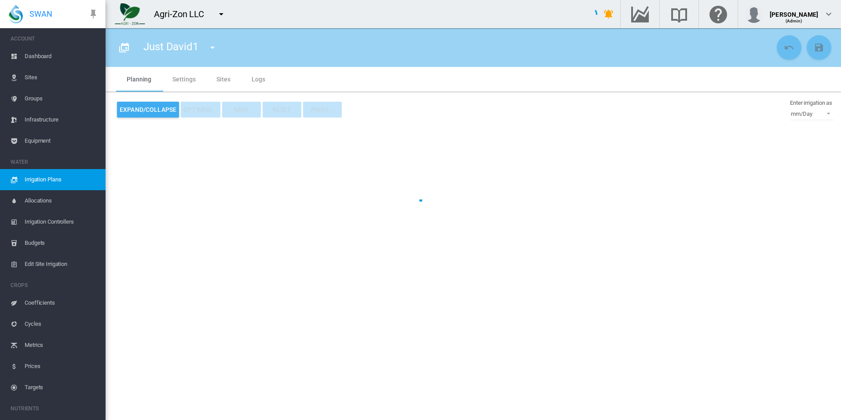
type input "**********"
type input "*"
type input "*********"
